Goal: Find specific fact: Find specific fact

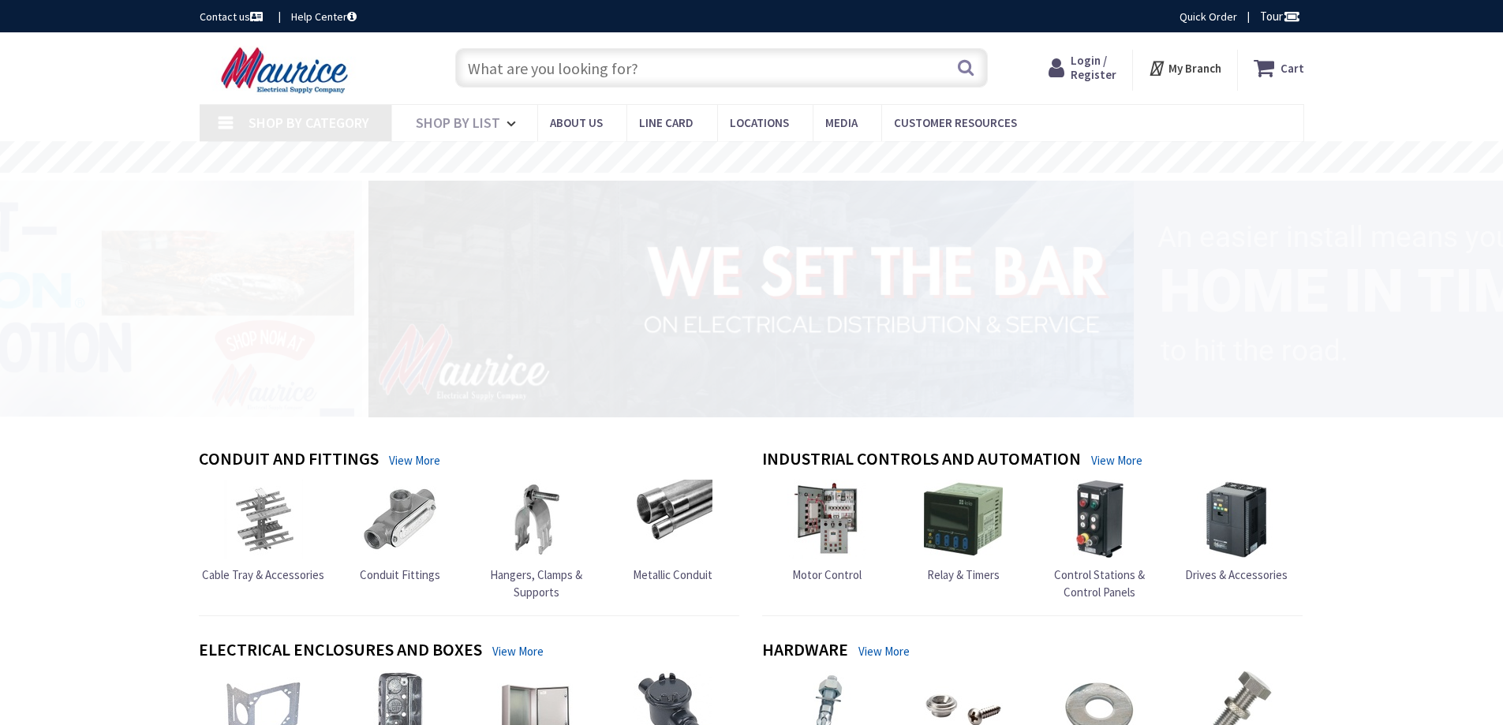
click at [602, 64] on input "text" at bounding box center [721, 67] width 533 height 39
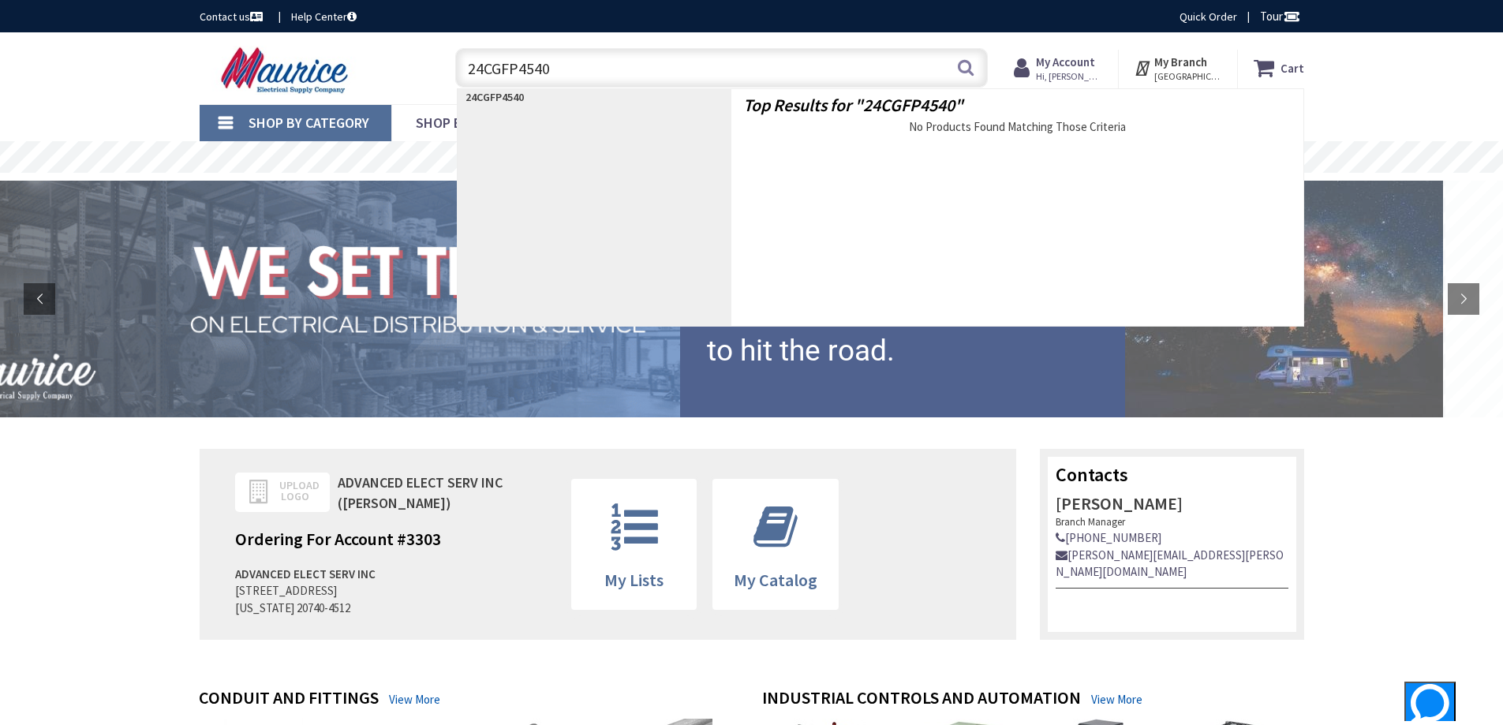
type input "24CGFP4540C"
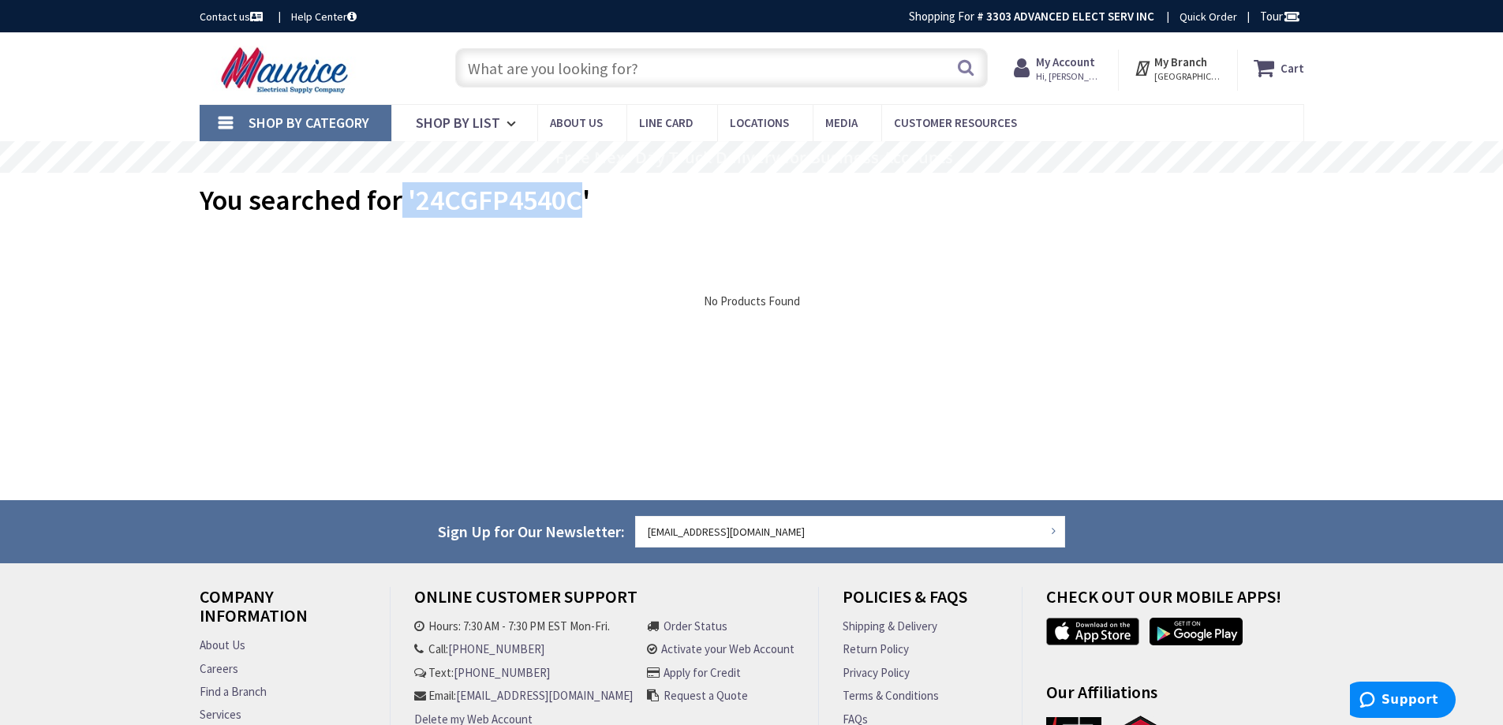
drag, startPoint x: 582, startPoint y: 199, endPoint x: 401, endPoint y: 204, distance: 181.5
click at [398, 204] on span "You searched for '24CGFP4540C'" at bounding box center [395, 200] width 391 height 36
copy span "'24CGFP4540C"
